Goal: Find specific fact: Find specific fact

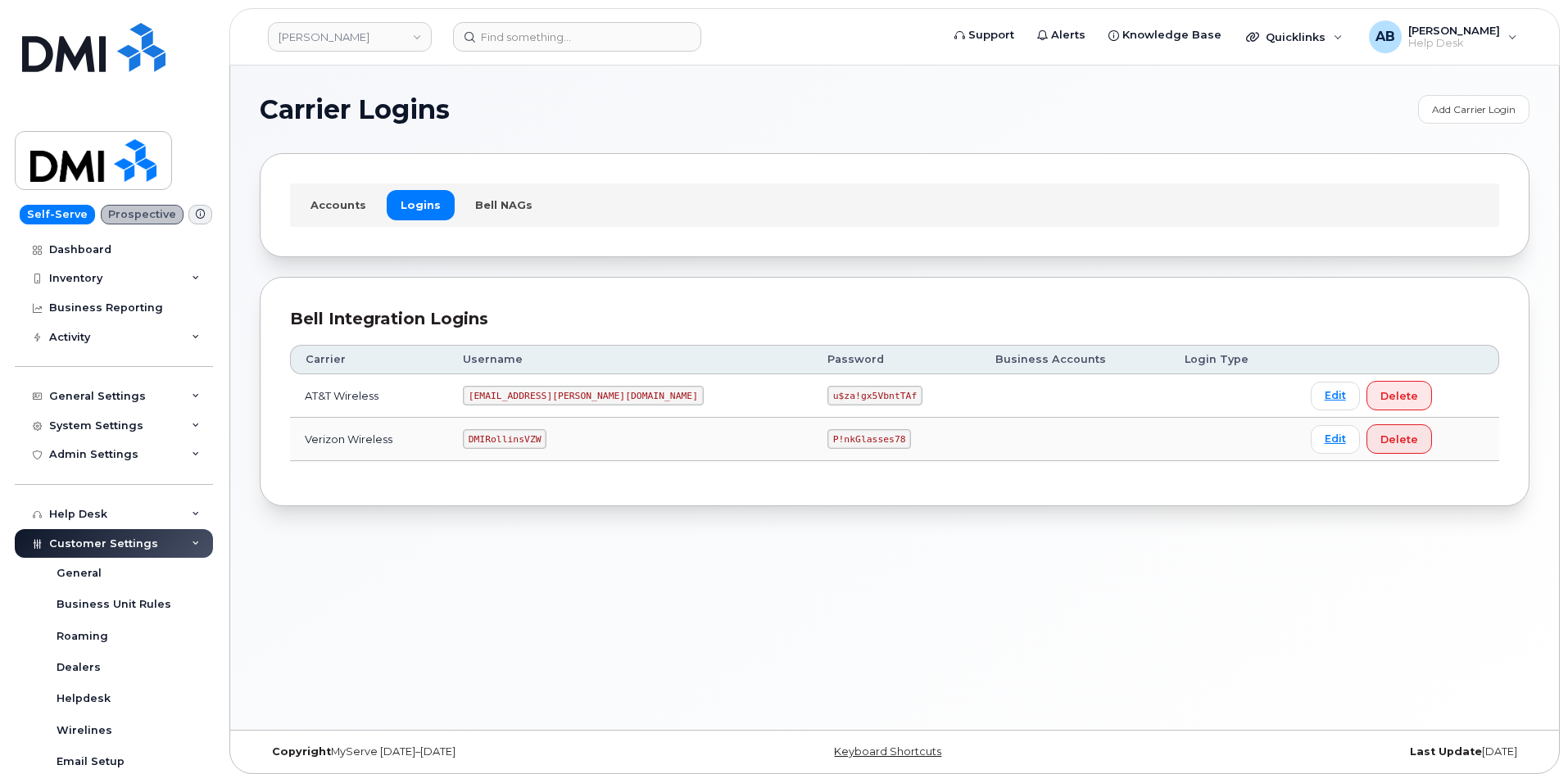
click at [538, 396] on code "[EMAIL_ADDRESS][PERSON_NAME][DOMAIN_NAME]" at bounding box center [583, 395] width 241 height 20
click at [828, 398] on code "u$za!gx5VbntTAf" at bounding box center [875, 395] width 95 height 20
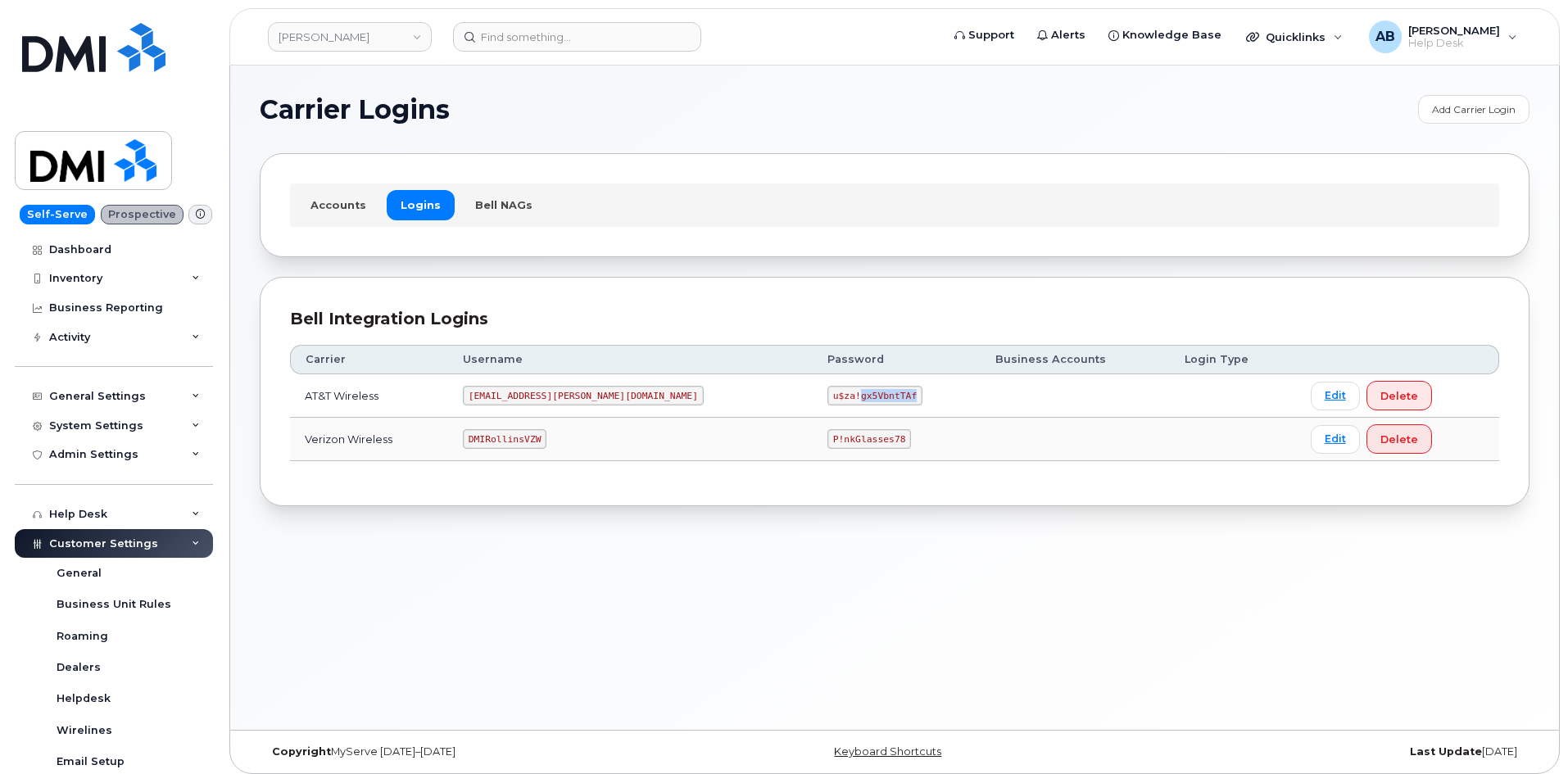
click at [828, 397] on code "u$za!gx5VbntTAf" at bounding box center [875, 395] width 95 height 20
click at [692, 322] on div "Bell Integration Logins" at bounding box center [895, 318] width 1209 height 24
